Goal: Task Accomplishment & Management: Manage account settings

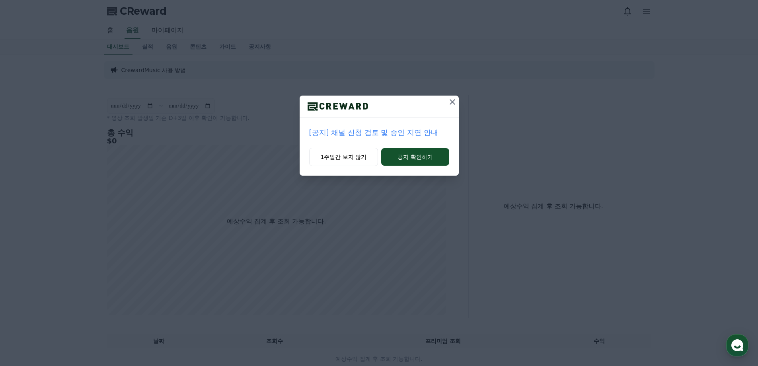
click at [454, 102] on icon at bounding box center [453, 102] width 10 height 10
click at [453, 100] on icon at bounding box center [453, 102] width 10 height 10
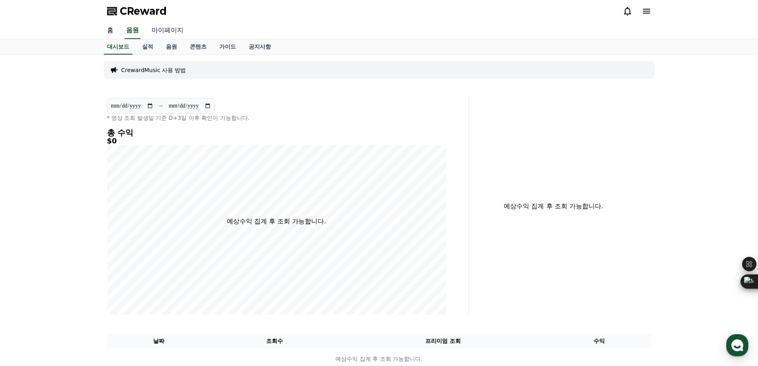
click at [169, 31] on link "마이페이지" at bounding box center [167, 30] width 45 height 17
select select "**********"
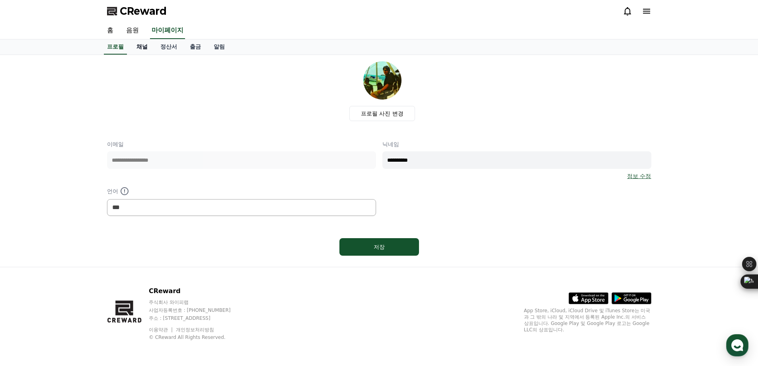
click at [146, 45] on link "채널" at bounding box center [142, 46] width 24 height 15
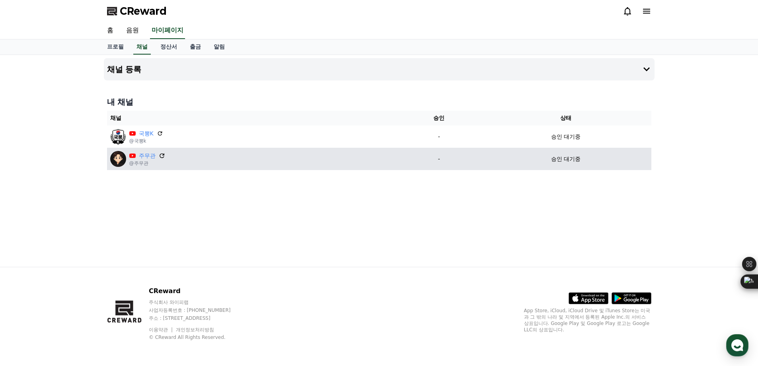
click at [160, 154] on icon at bounding box center [162, 155] width 5 height 5
